Goal: Transaction & Acquisition: Subscribe to service/newsletter

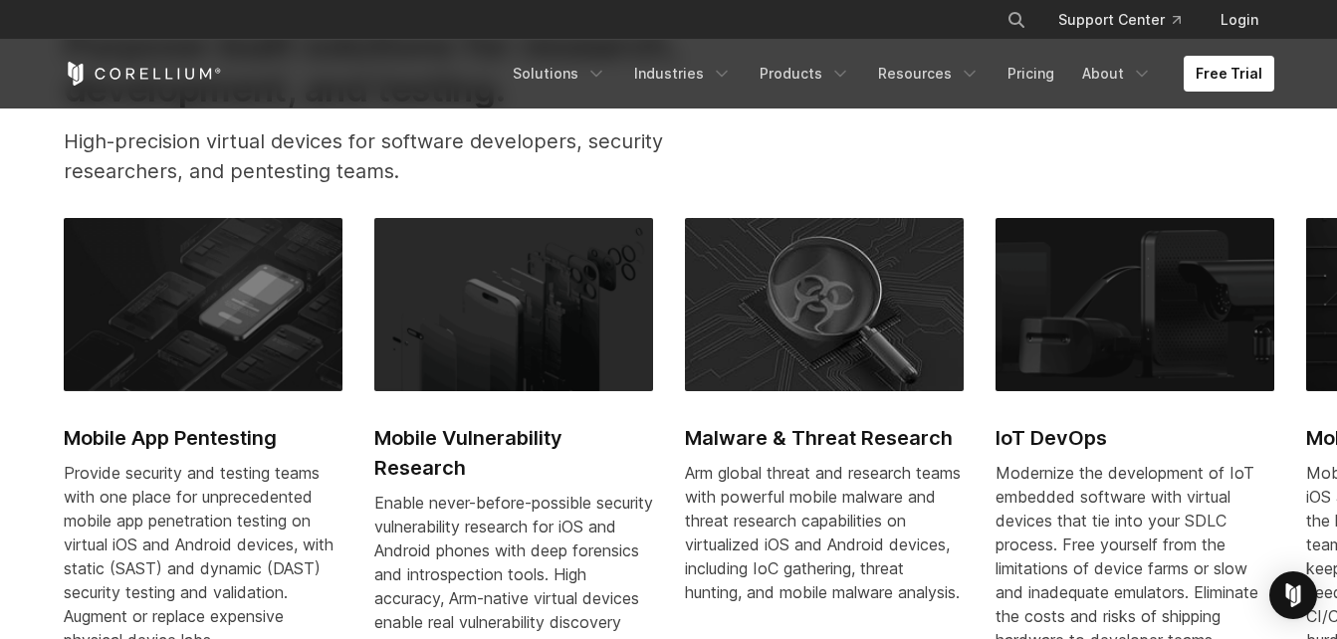
scroll to position [797, 0]
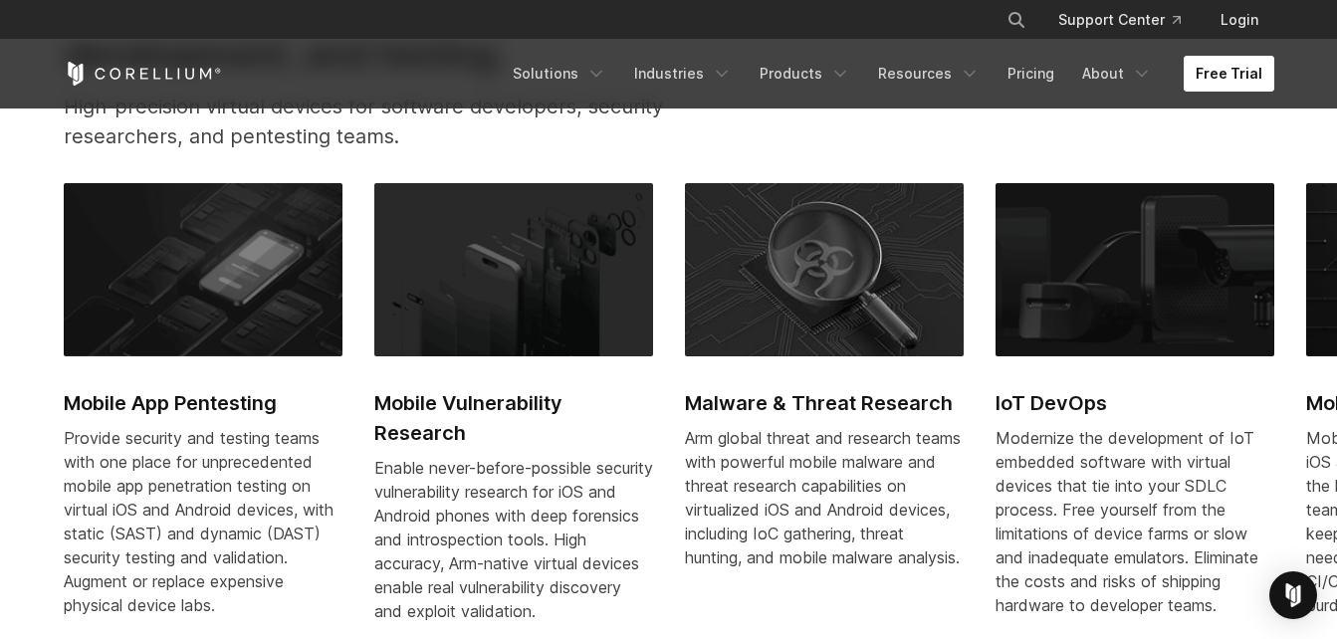
click at [1225, 80] on link "Free Trial" at bounding box center [1229, 74] width 91 height 36
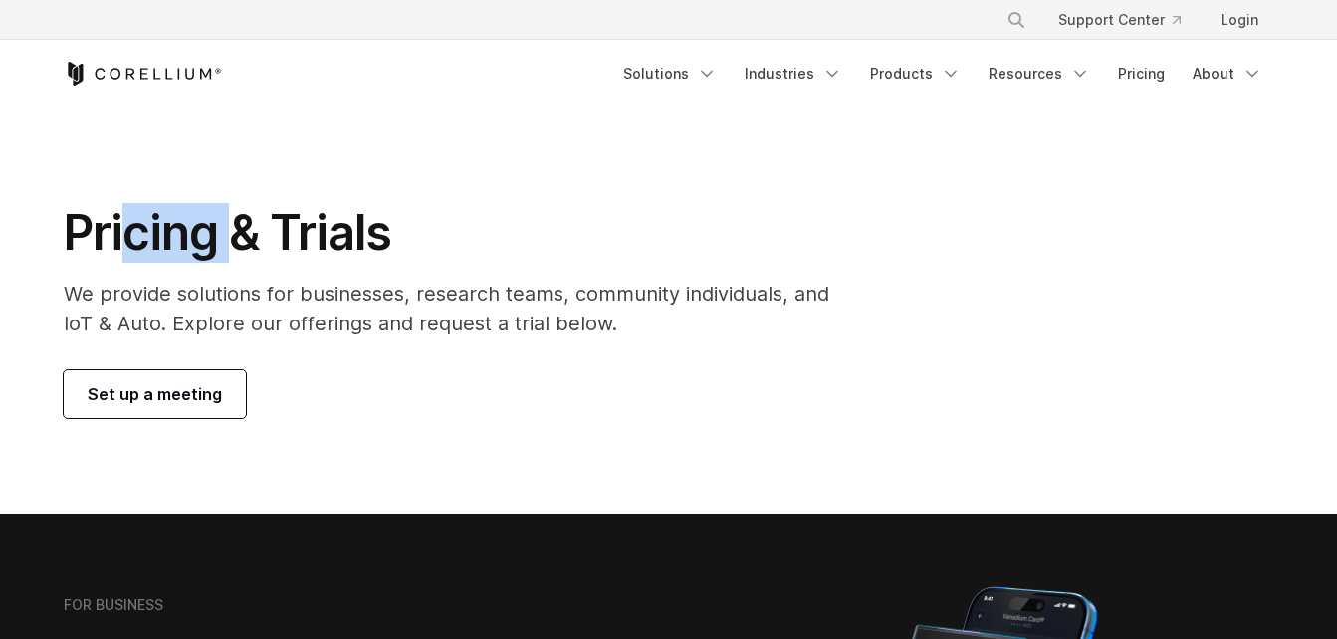
drag, startPoint x: 131, startPoint y: 201, endPoint x: 246, endPoint y: 254, distance: 126.1
click at [246, 254] on h1 "Pricing & Trials" at bounding box center [461, 233] width 794 height 60
drag, startPoint x: 246, startPoint y: 254, endPoint x: 99, endPoint y: 126, distance: 194.8
click at [100, 128] on section "Pricing & Trials We provide solutions for businesses, research teams, community…" at bounding box center [668, 311] width 1337 height 406
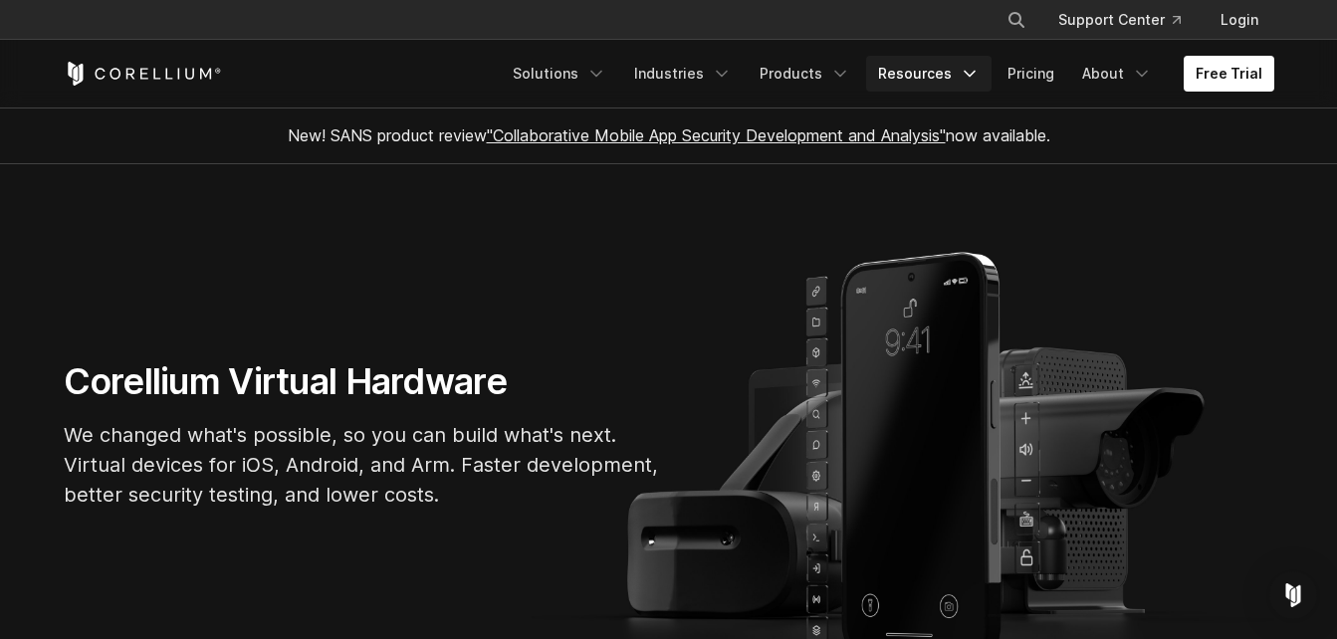
click at [962, 77] on link "Resources" at bounding box center [928, 74] width 125 height 36
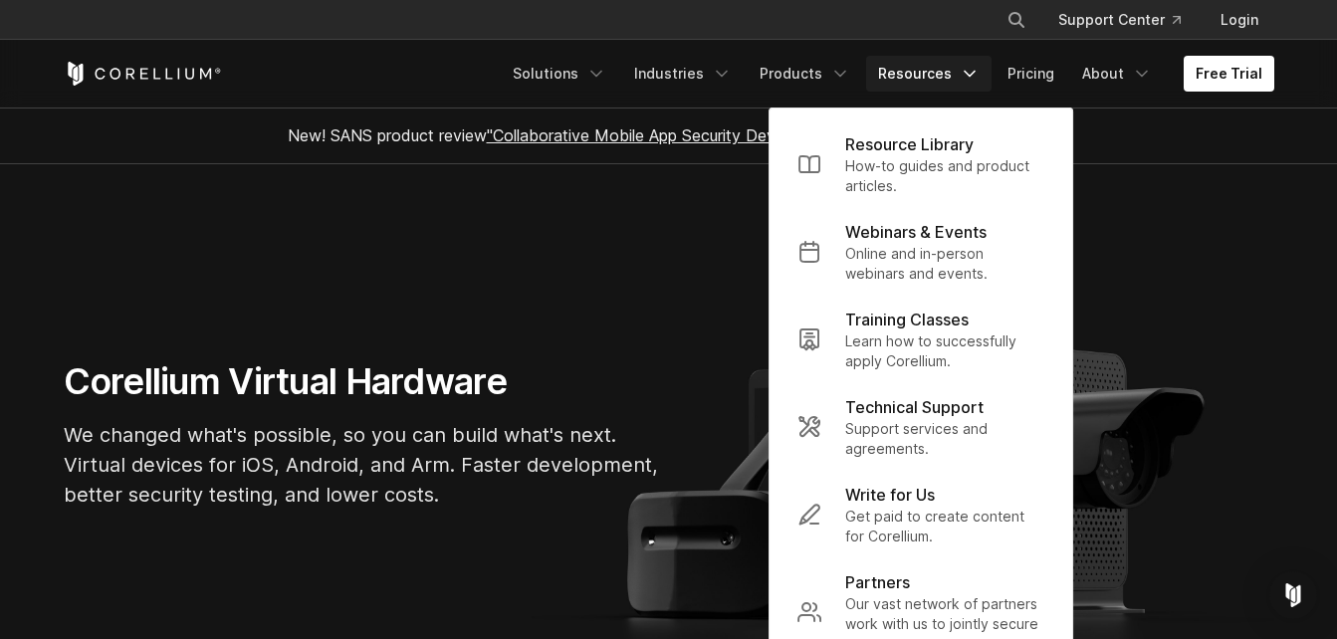
click at [962, 77] on link "Resources" at bounding box center [928, 74] width 125 height 36
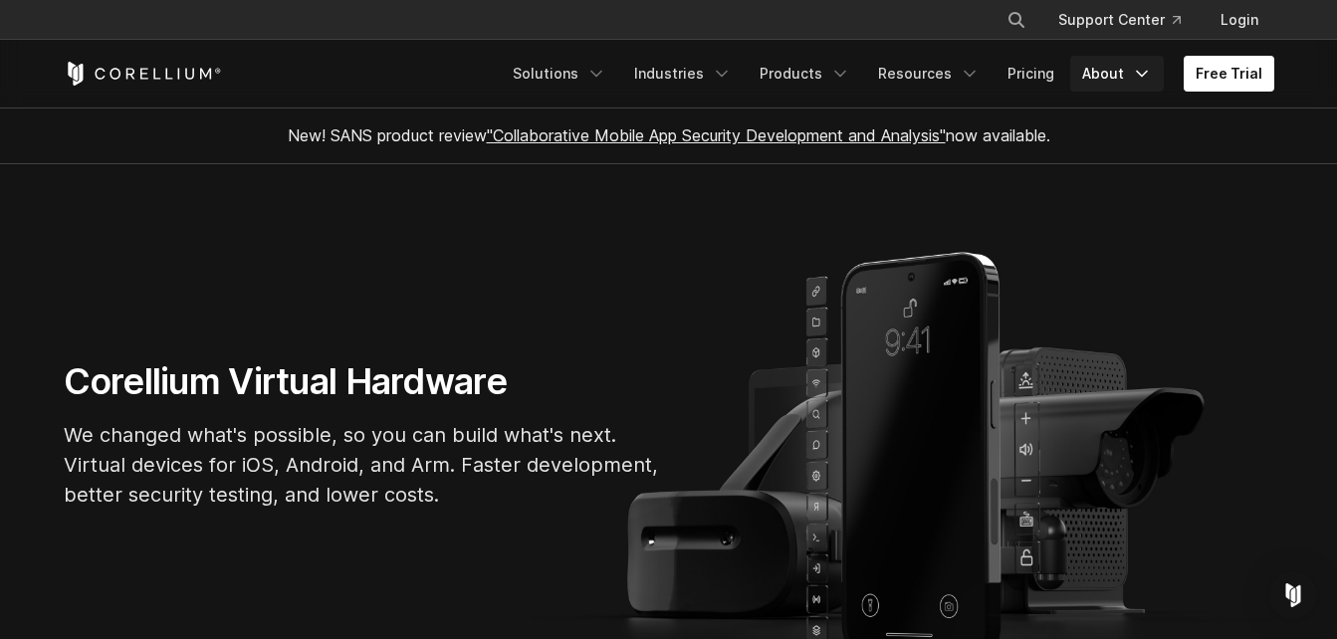
click at [1116, 75] on link "About" at bounding box center [1117, 74] width 94 height 36
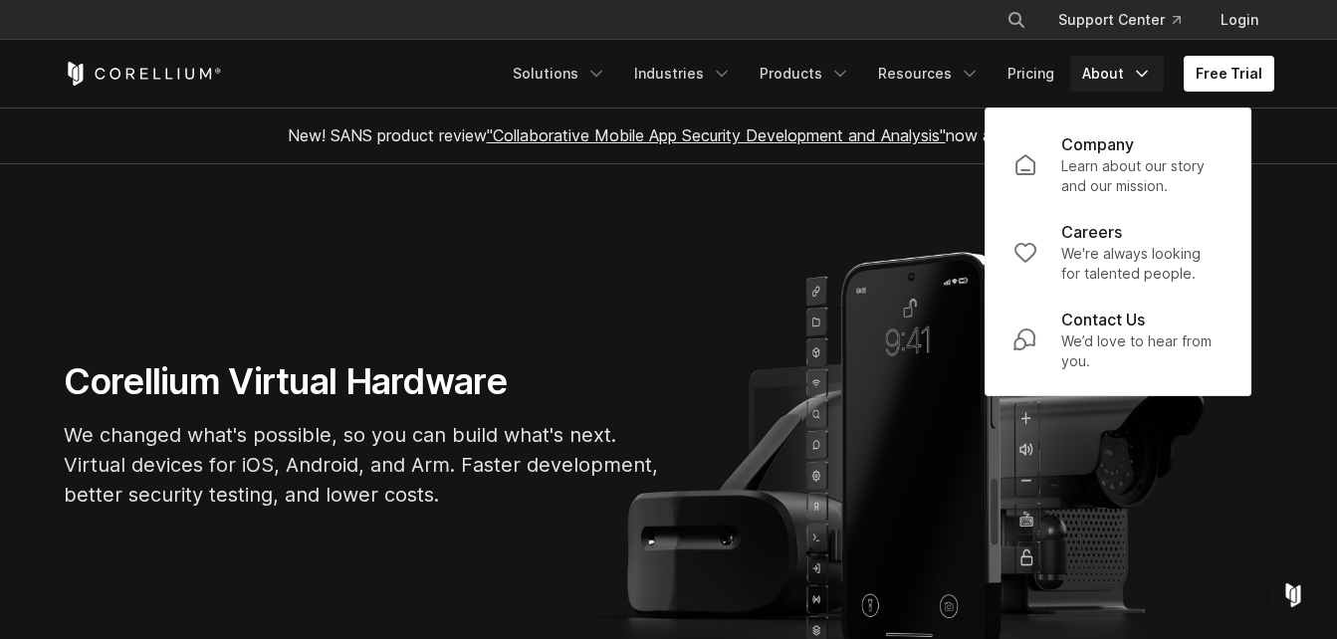
click at [1116, 75] on link "About" at bounding box center [1117, 74] width 94 height 36
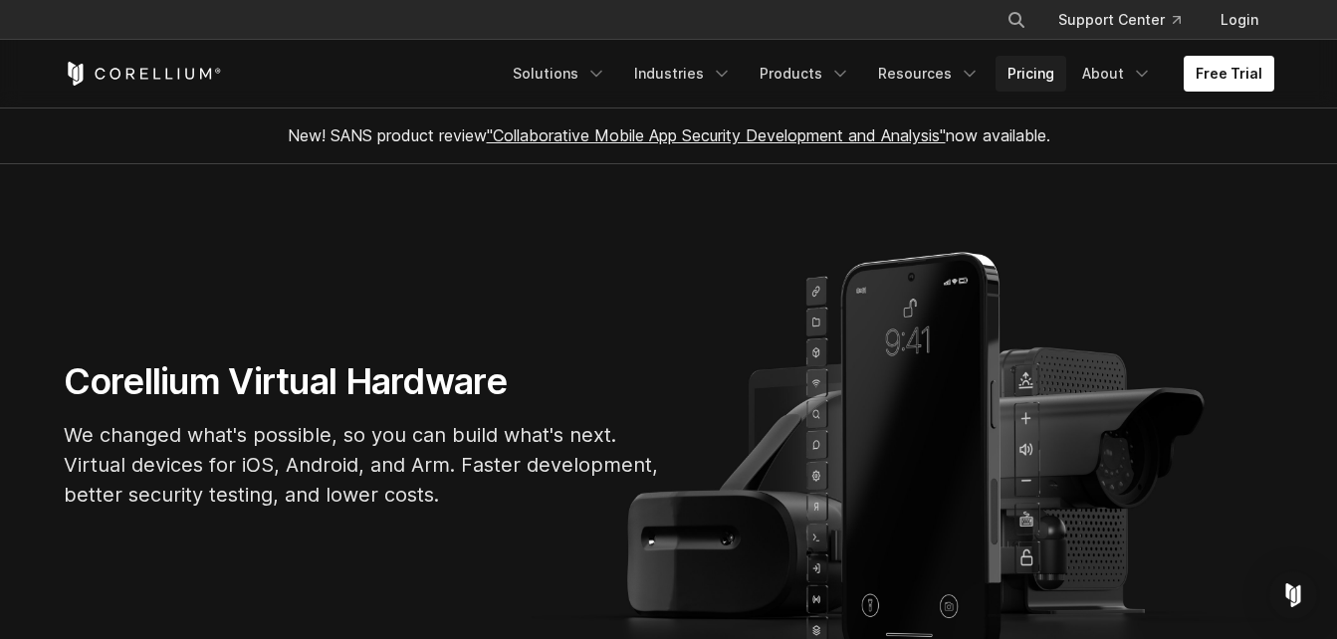
click at [1039, 74] on link "Pricing" at bounding box center [1031, 74] width 71 height 36
click at [965, 66] on icon "Navigation Menu" at bounding box center [970, 74] width 20 height 20
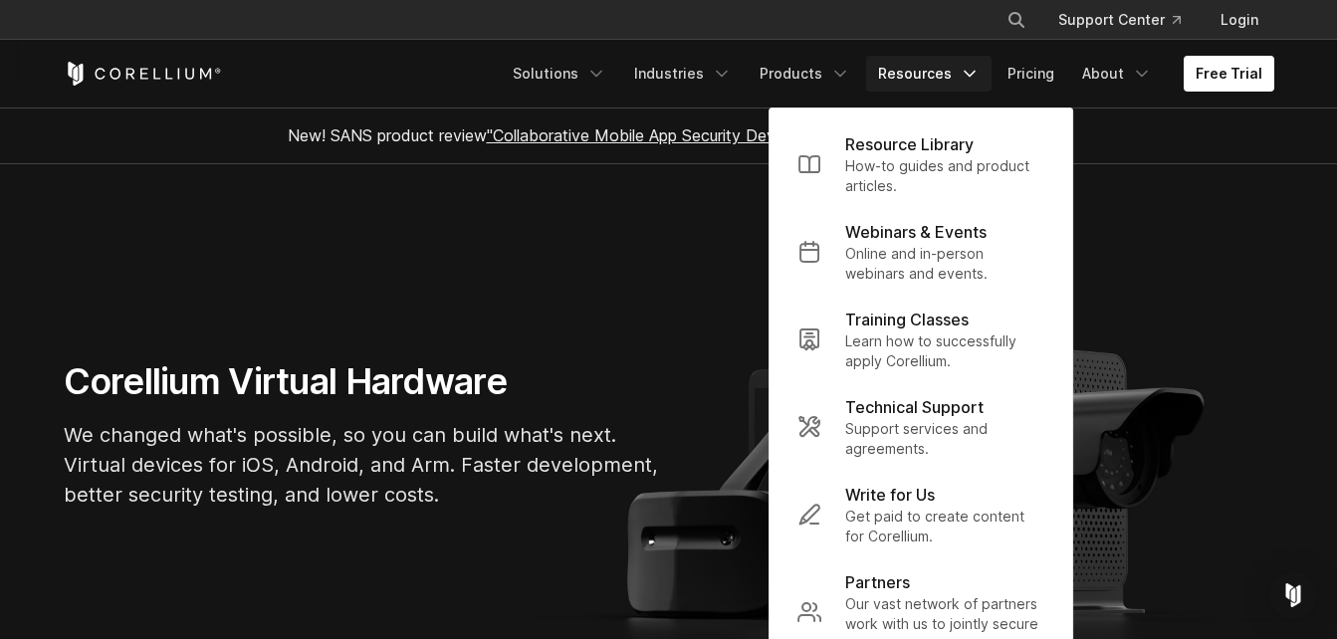
click at [965, 66] on icon "Navigation Menu" at bounding box center [970, 74] width 20 height 20
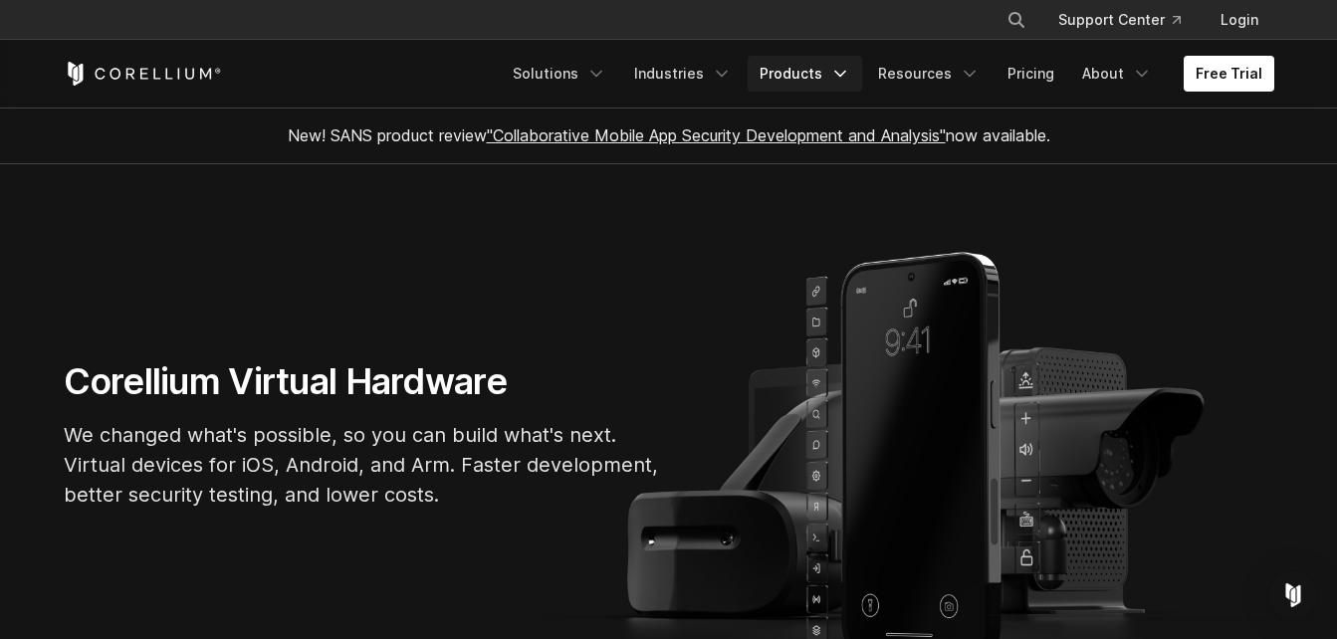
click at [835, 69] on link "Products" at bounding box center [805, 74] width 115 height 36
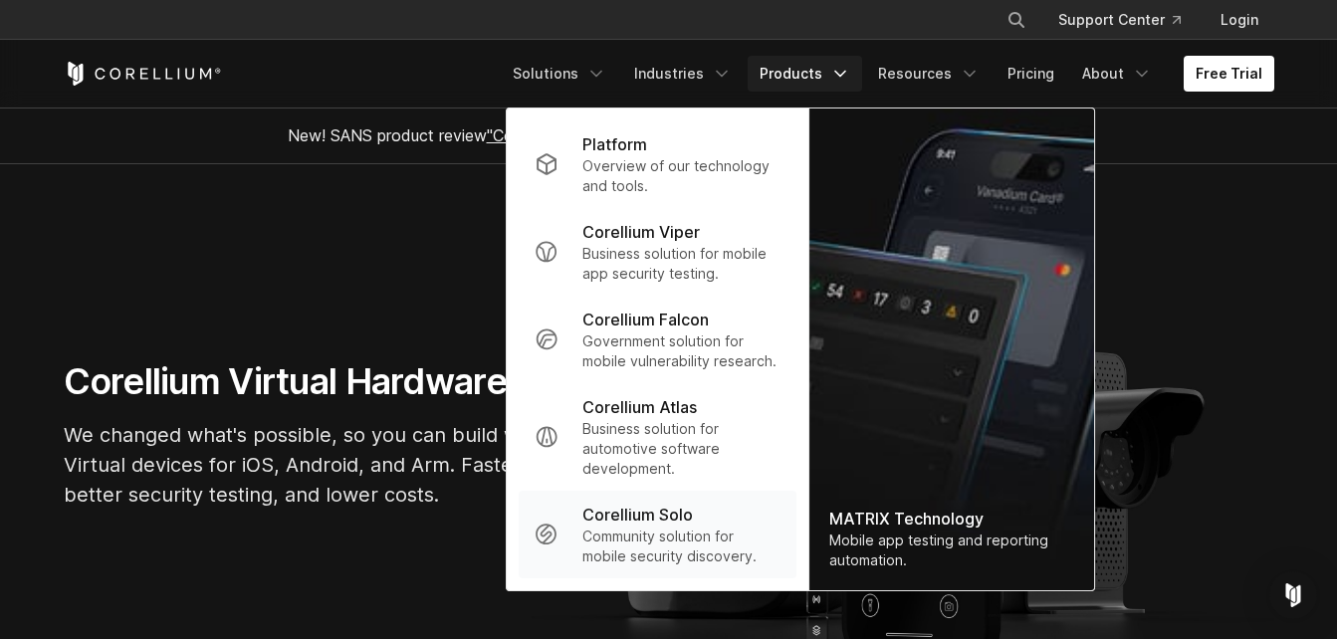
click at [709, 563] on p "Community solution for mobile security discovery." at bounding box center [681, 547] width 198 height 40
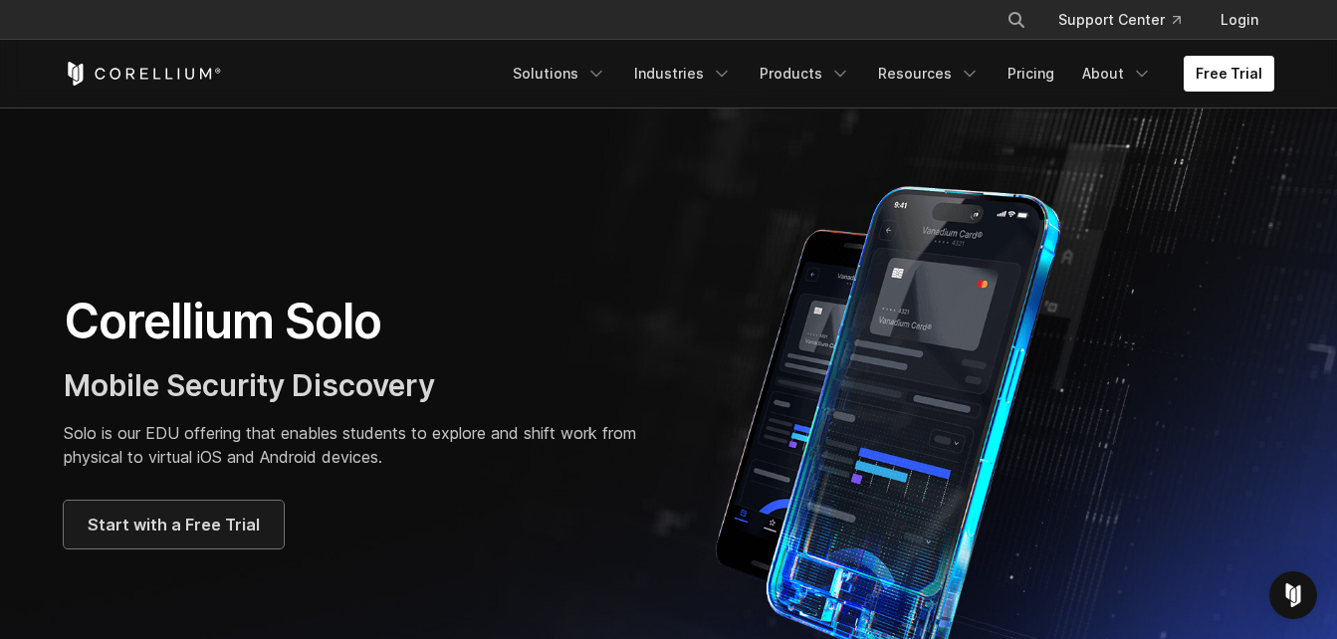
click at [141, 533] on span "Start with a Free Trial" at bounding box center [174, 525] width 172 height 24
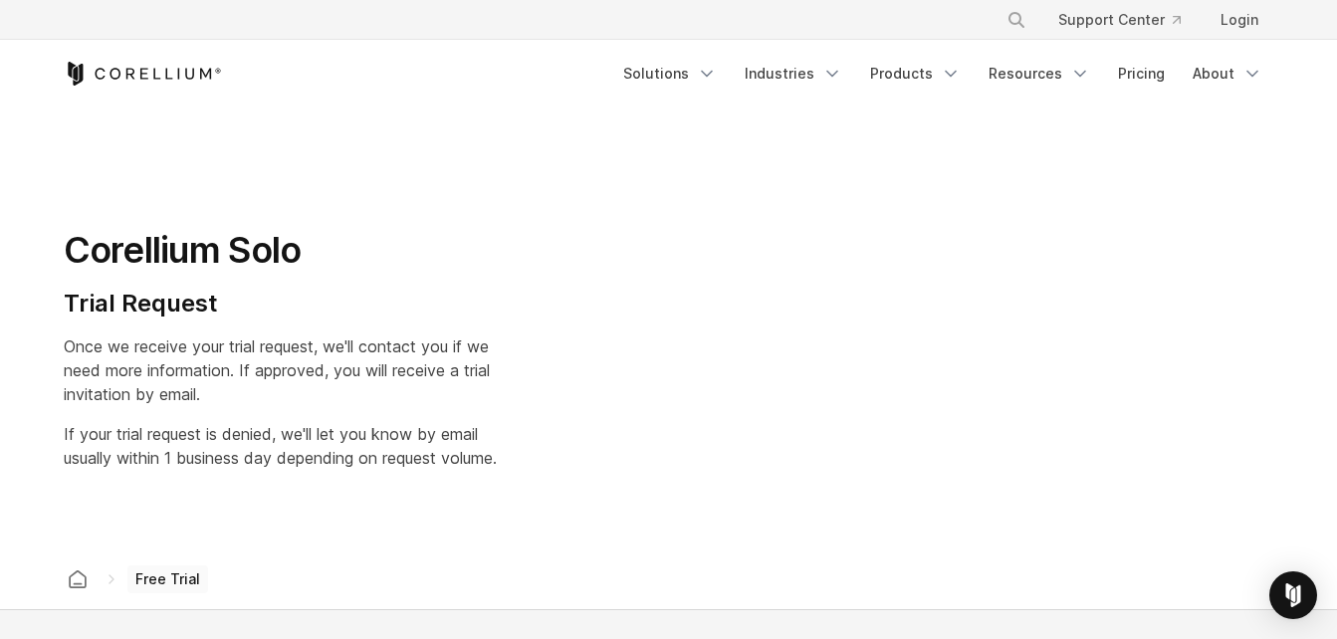
select select "**"
